Goal: Task Accomplishment & Management: Use online tool/utility

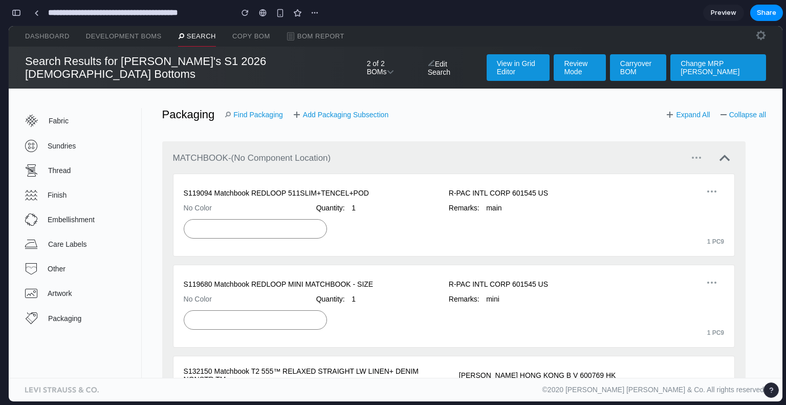
click at [246, 99] on div "Fabric Sundries Thread Finish Embellishment Care Labels Other Artwork Packaging…" at bounding box center [396, 233] width 774 height 289
click at [244, 111] on link "Find Packaging" at bounding box center [254, 115] width 58 height 8
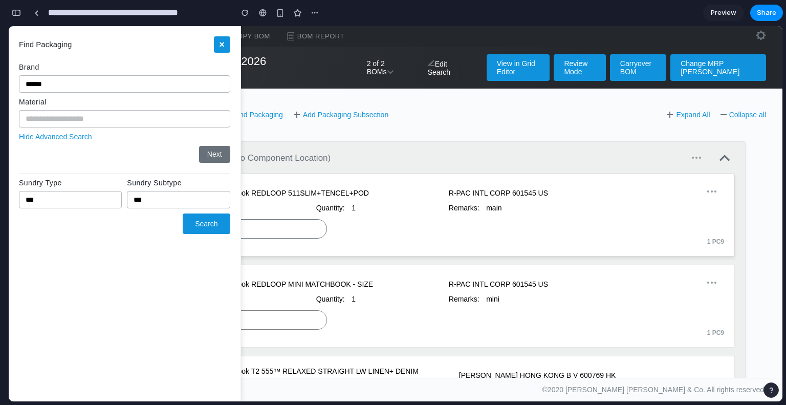
click at [267, 219] on div at bounding box center [255, 228] width 143 height 19
click at [359, 131] on div "Add Subsection MATCHBOOK - (No Component Location) S119094 Matchbook REDLOOP 51…" at bounding box center [454, 251] width 625 height 260
click at [368, 125] on div "Add Subsection MATCHBOOK - (No Component Location) S119094 Matchbook REDLOOP 51…" at bounding box center [454, 251] width 625 height 260
click at [222, 47] on button "×" at bounding box center [222, 44] width 16 height 16
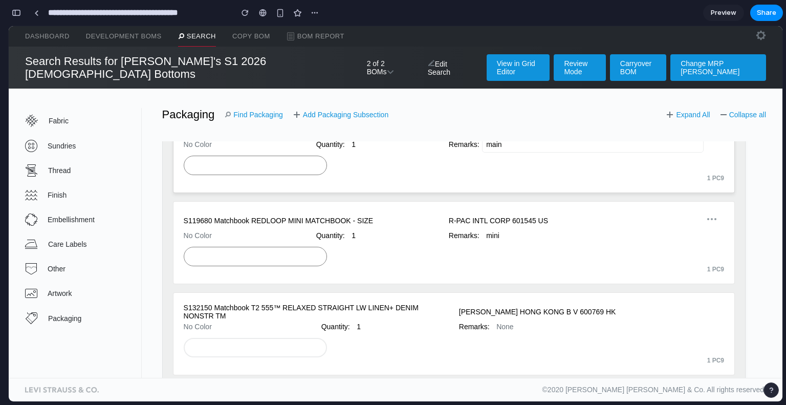
scroll to position [49, 0]
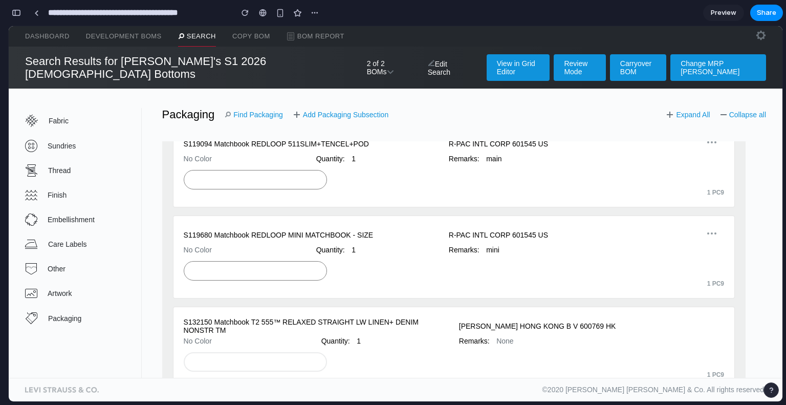
click at [745, 108] on div "Packaging Find Packaging Add Packaging Subsection Expand All Collapse all" at bounding box center [454, 114] width 625 height 13
click at [734, 111] on link "Collapse all" at bounding box center [744, 115] width 46 height 8
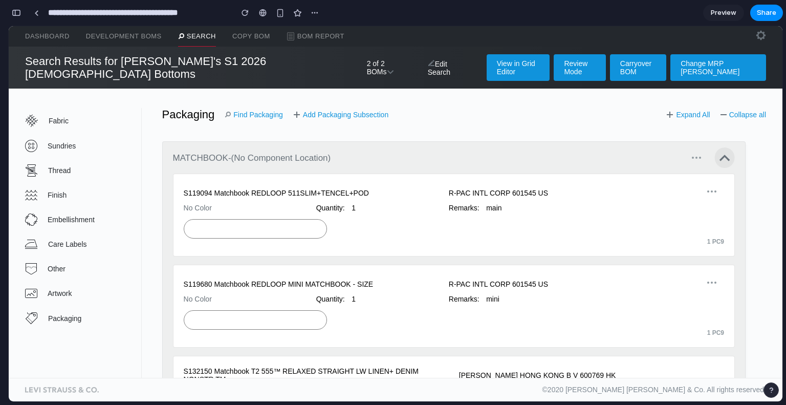
click at [719, 152] on icon at bounding box center [725, 158] width 12 height 12
click at [638, 131] on div "Add Subsection MATCHBOOK - (No Component Location) S119094 Matchbook REDLOOP 51…" at bounding box center [454, 251] width 625 height 260
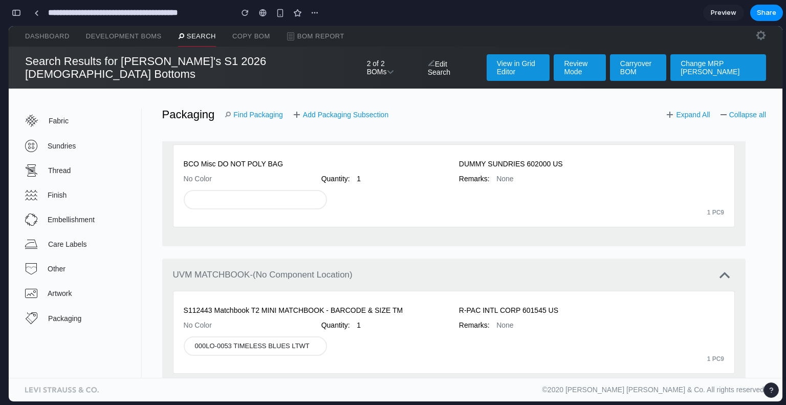
scroll to position [956, 0]
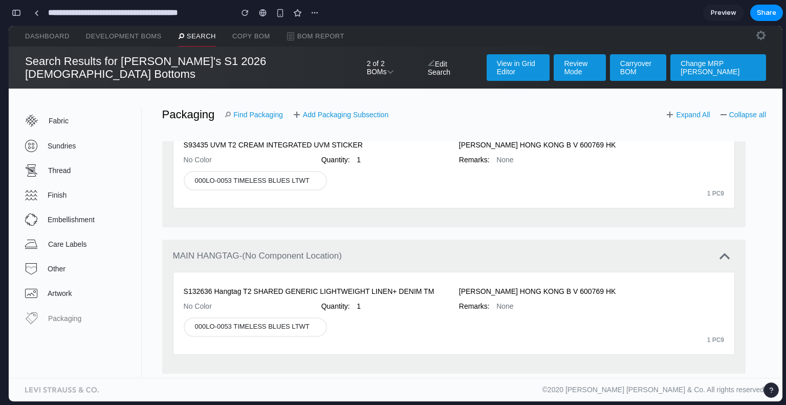
click at [94, 315] on link "Packaging" at bounding box center [83, 318] width 116 height 25
click at [16, 12] on div "button" at bounding box center [16, 12] width 9 height 7
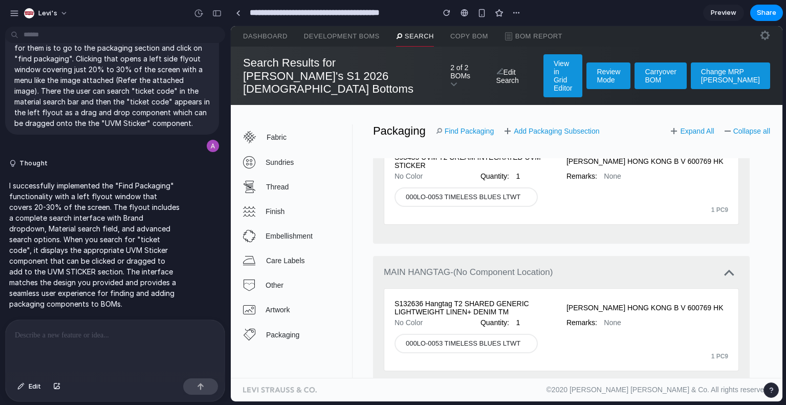
scroll to position [952, 0]
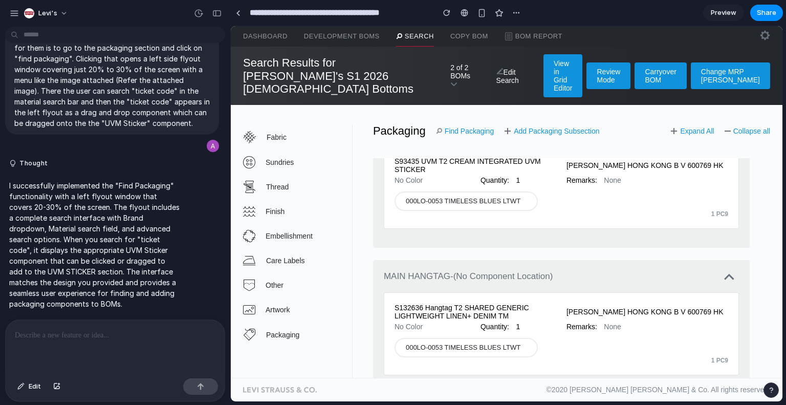
click at [92, 339] on div at bounding box center [115, 347] width 219 height 54
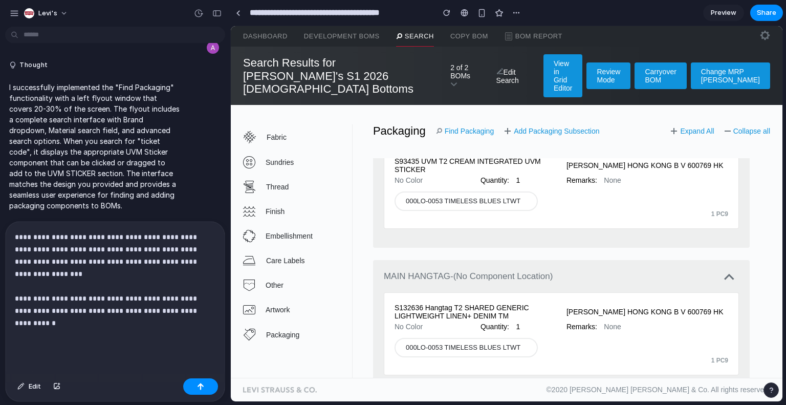
scroll to position [406, 0]
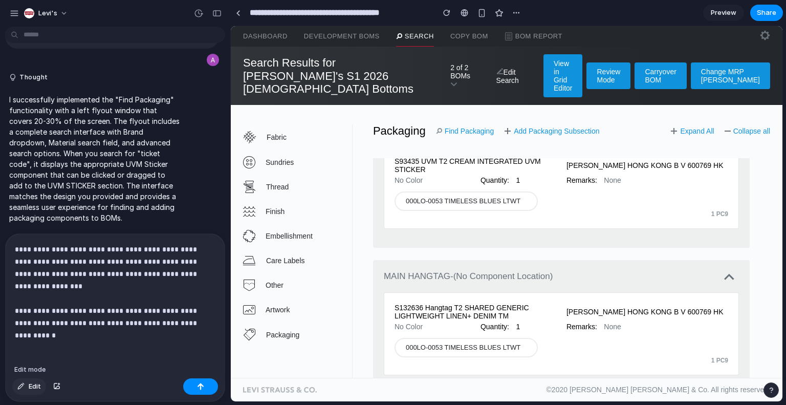
click at [35, 385] on span "Edit" at bounding box center [35, 386] width 12 height 10
click at [33, 385] on span "Edit" at bounding box center [35, 386] width 12 height 10
click at [23, 390] on button "Edit" at bounding box center [29, 386] width 34 height 16
click at [112, 266] on p "**********" at bounding box center [113, 292] width 197 height 98
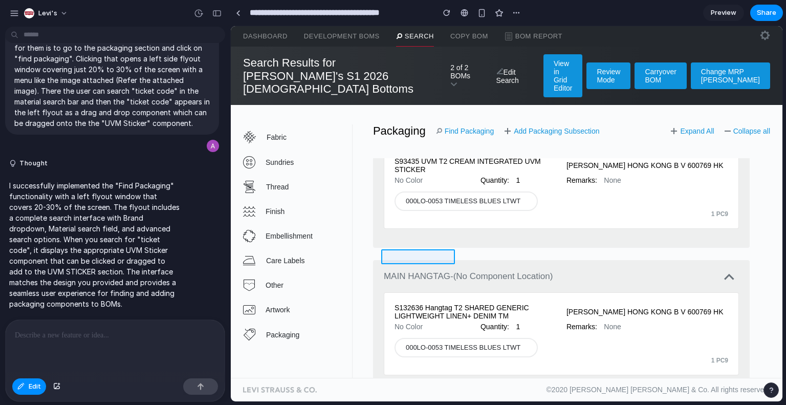
click at [405, 253] on div at bounding box center [507, 214] width 552 height 376
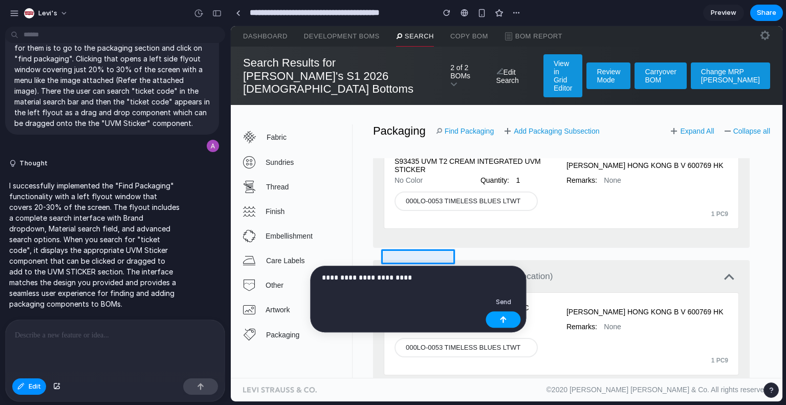
click at [494, 315] on button "button" at bounding box center [503, 319] width 35 height 16
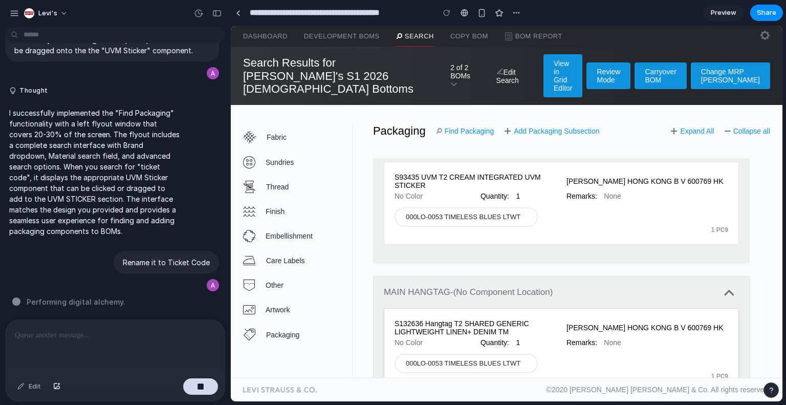
scroll to position [952, 0]
